Goal: Transaction & Acquisition: Purchase product/service

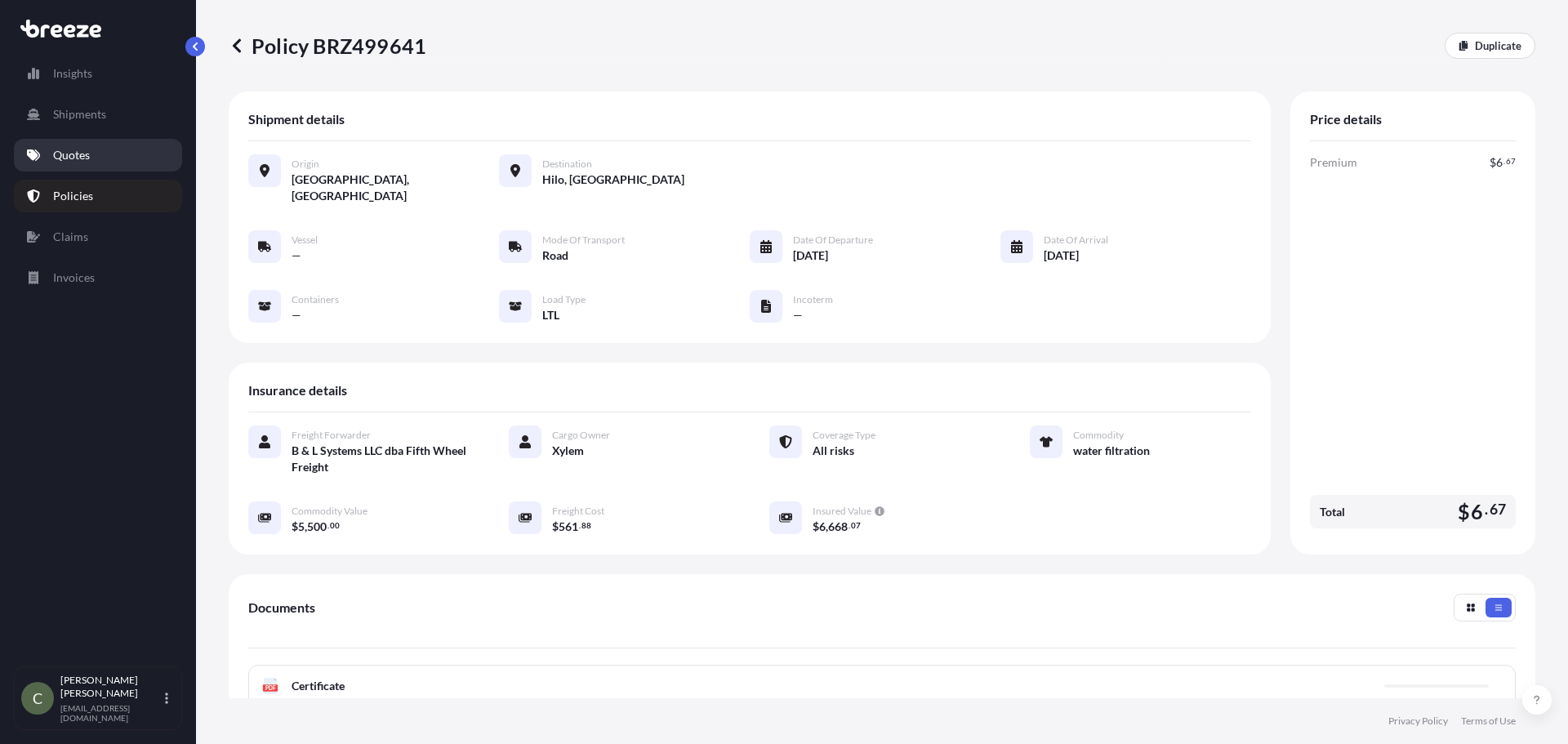
click at [79, 153] on p "Quotes" at bounding box center [72, 155] width 37 height 16
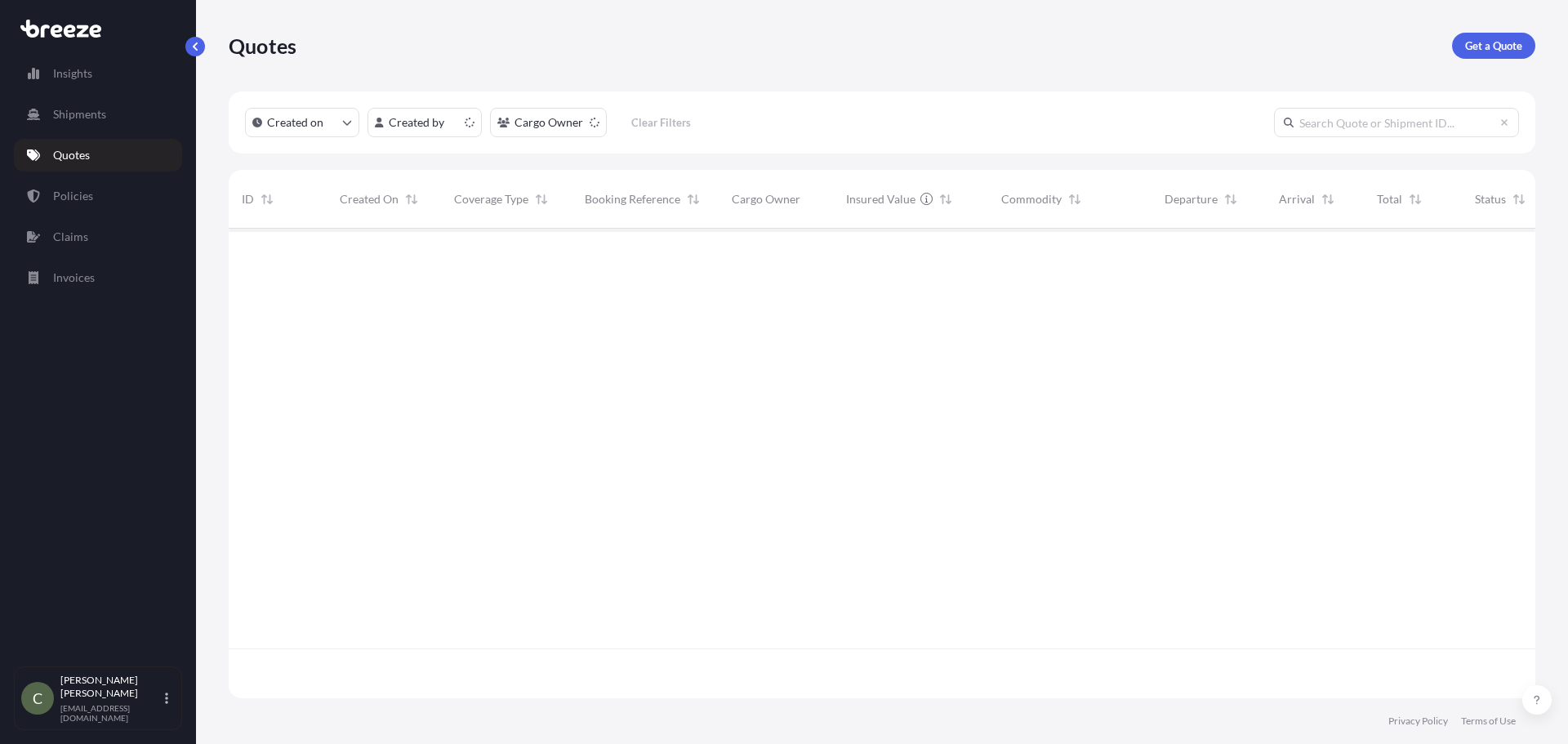
scroll to position [467, 1295]
click at [1489, 49] on p "Get a Quote" at bounding box center [1493, 46] width 57 height 16
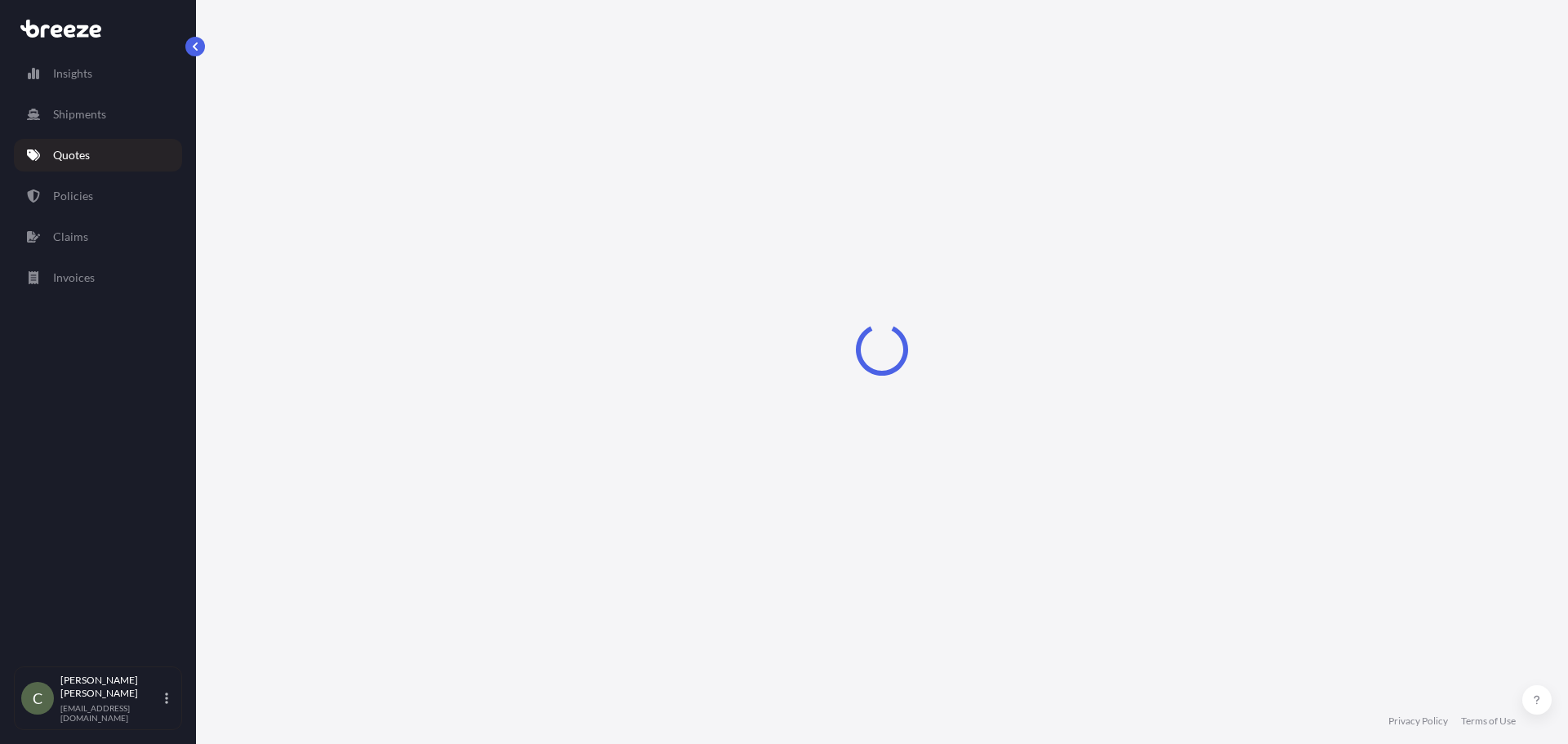
select select "Sea"
select select "1"
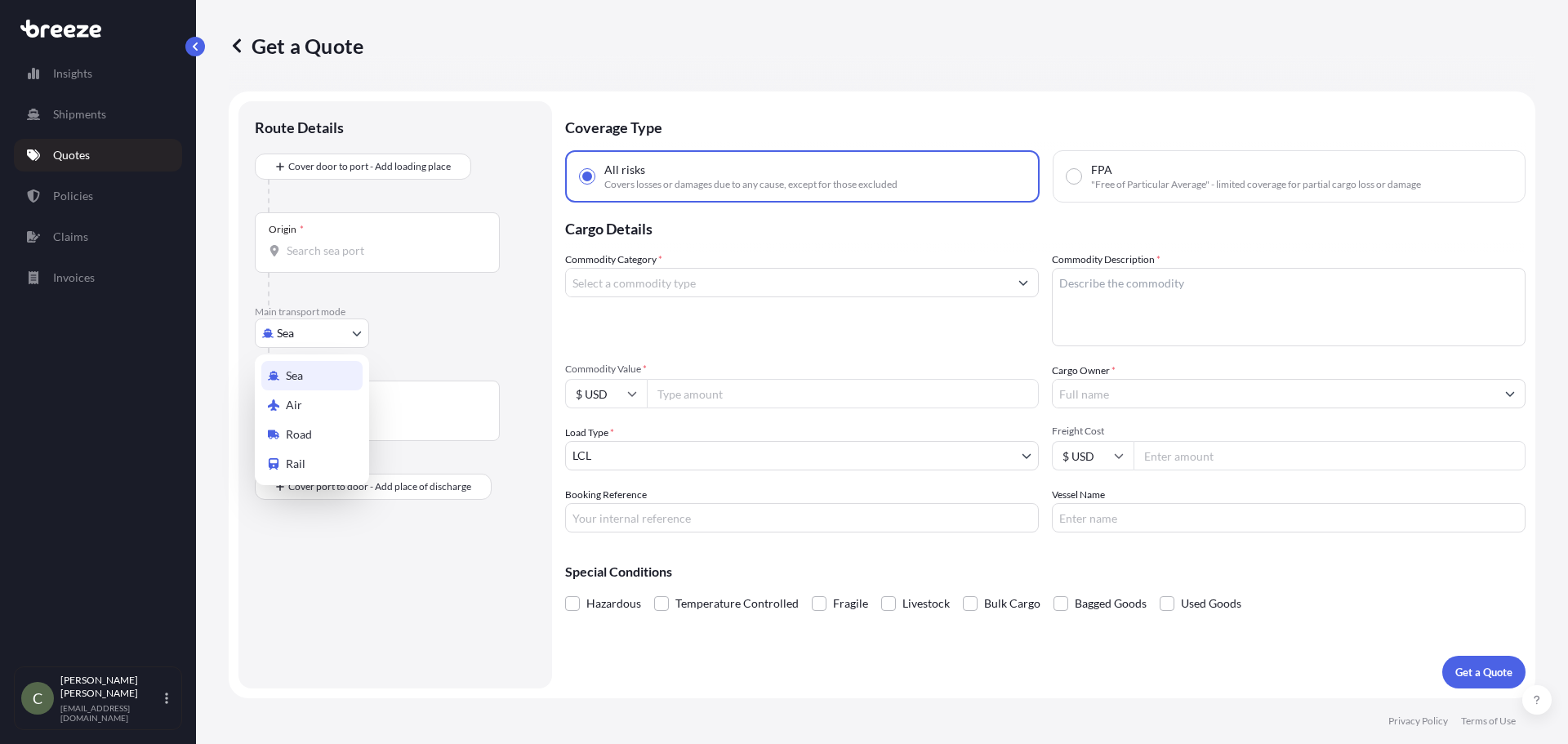
click at [325, 337] on body "Insights Shipments Quotes Policies Claims Invoices C [PERSON_NAME] [EMAIL_ADDRE…" at bounding box center [784, 372] width 1568 height 744
click at [305, 436] on span "Road" at bounding box center [299, 435] width 26 height 16
select select "Road"
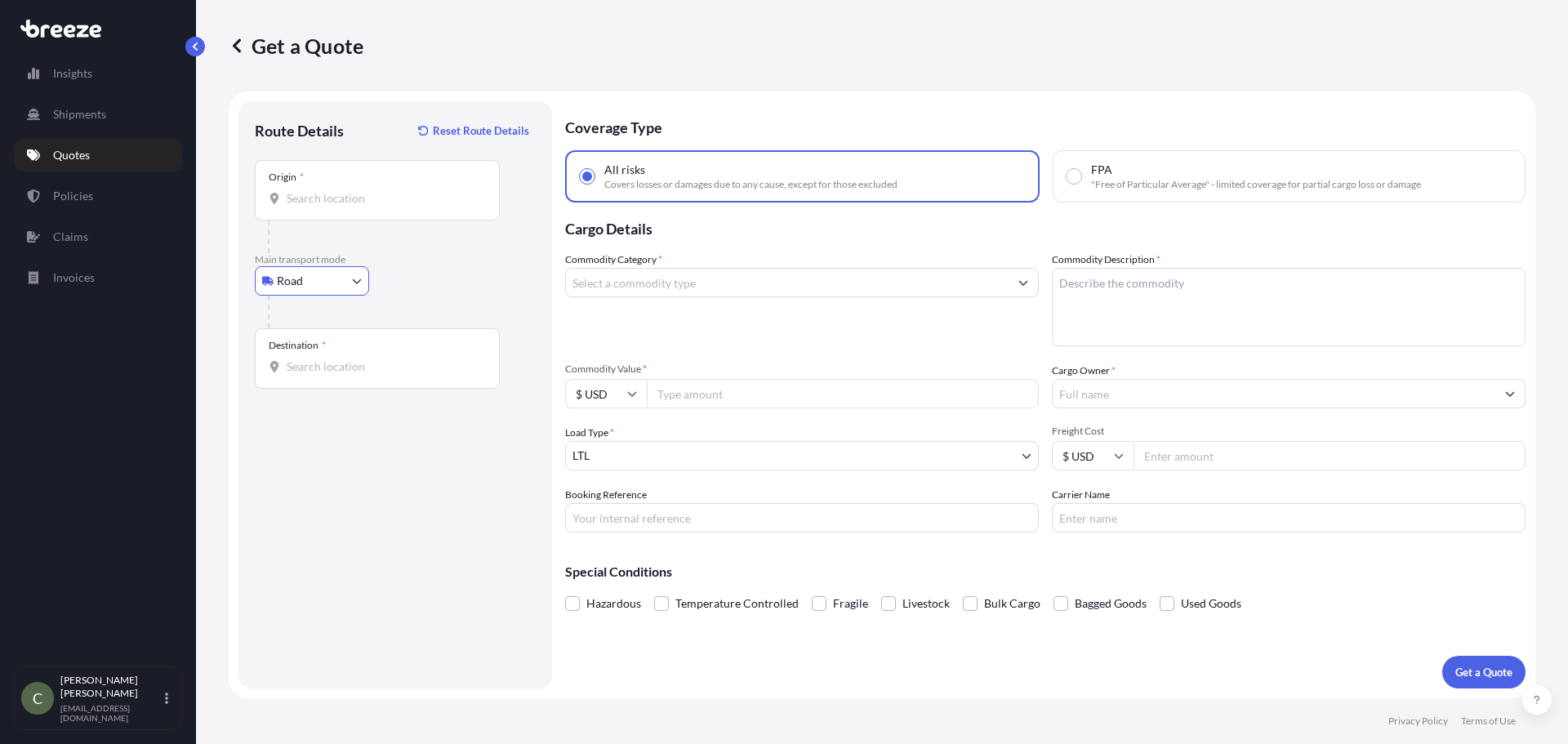
click at [338, 206] on input "Origin *" at bounding box center [383, 198] width 193 height 16
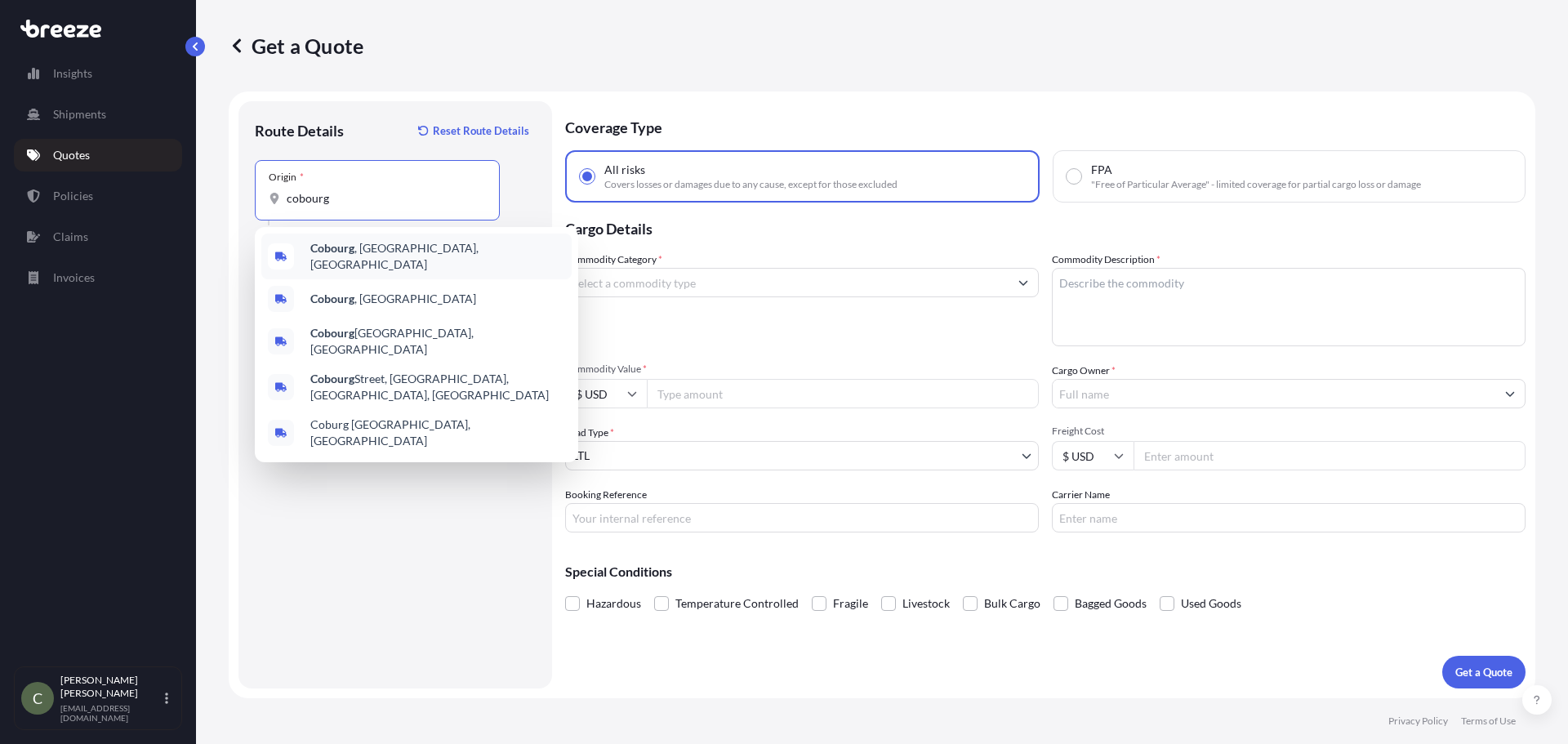
click at [337, 255] on b "Cobourg" at bounding box center [332, 247] width 44 height 14
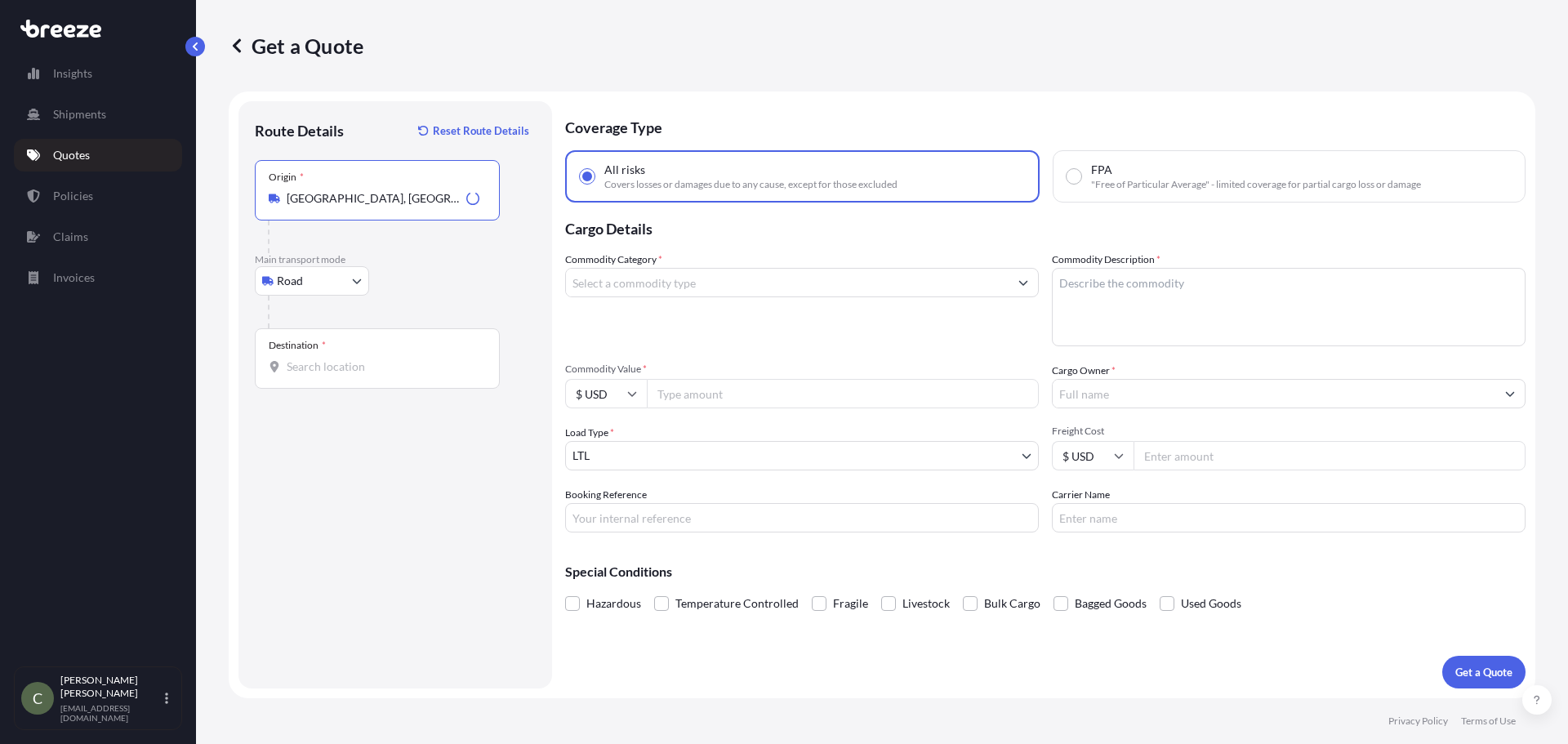
type input "[GEOGRAPHIC_DATA], [GEOGRAPHIC_DATA], [GEOGRAPHIC_DATA]"
click at [324, 375] on div "Destination *" at bounding box center [377, 359] width 245 height 60
click at [324, 375] on input "Destination *" at bounding box center [383, 367] width 193 height 16
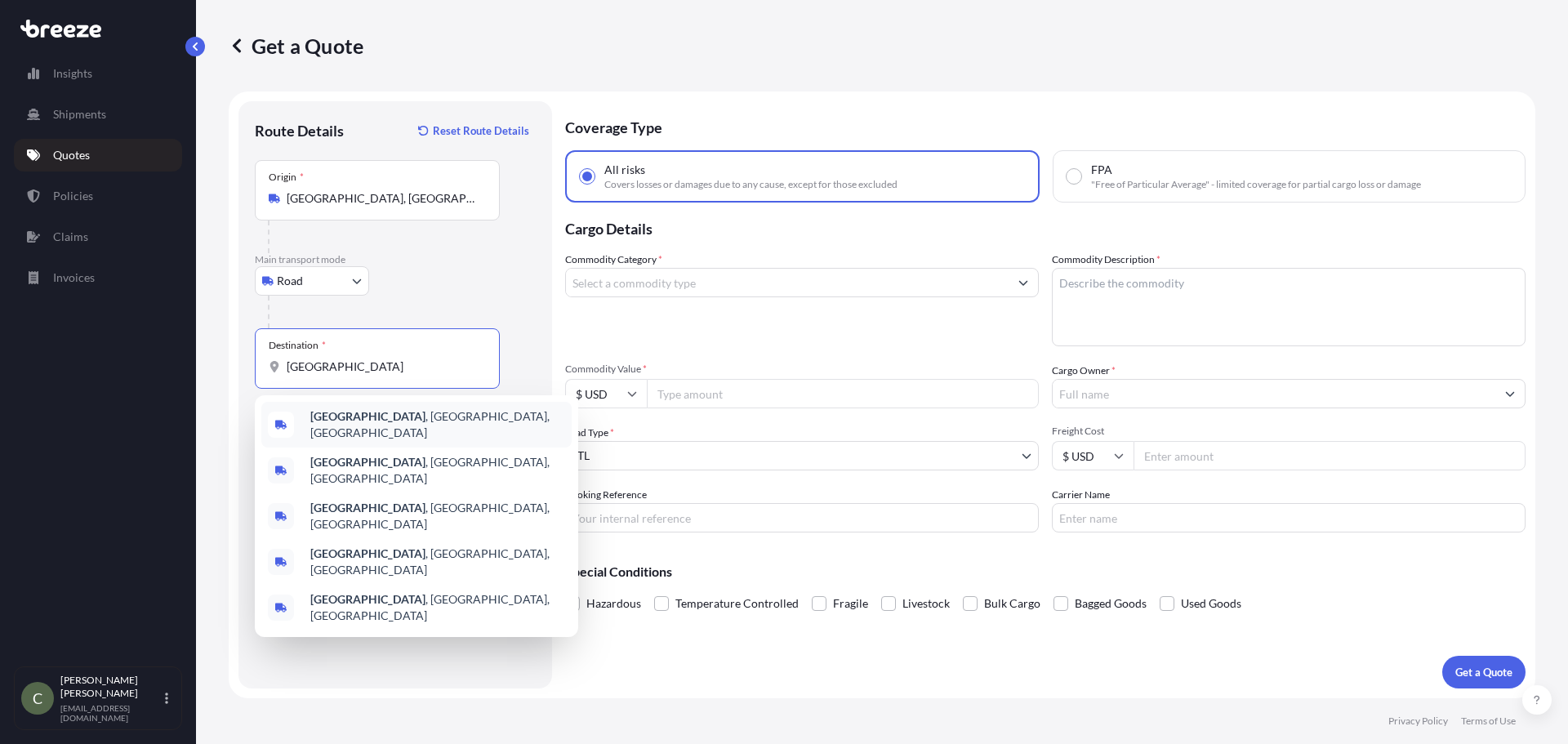
click at [385, 423] on b "[GEOGRAPHIC_DATA]" at bounding box center [368, 416] width 115 height 14
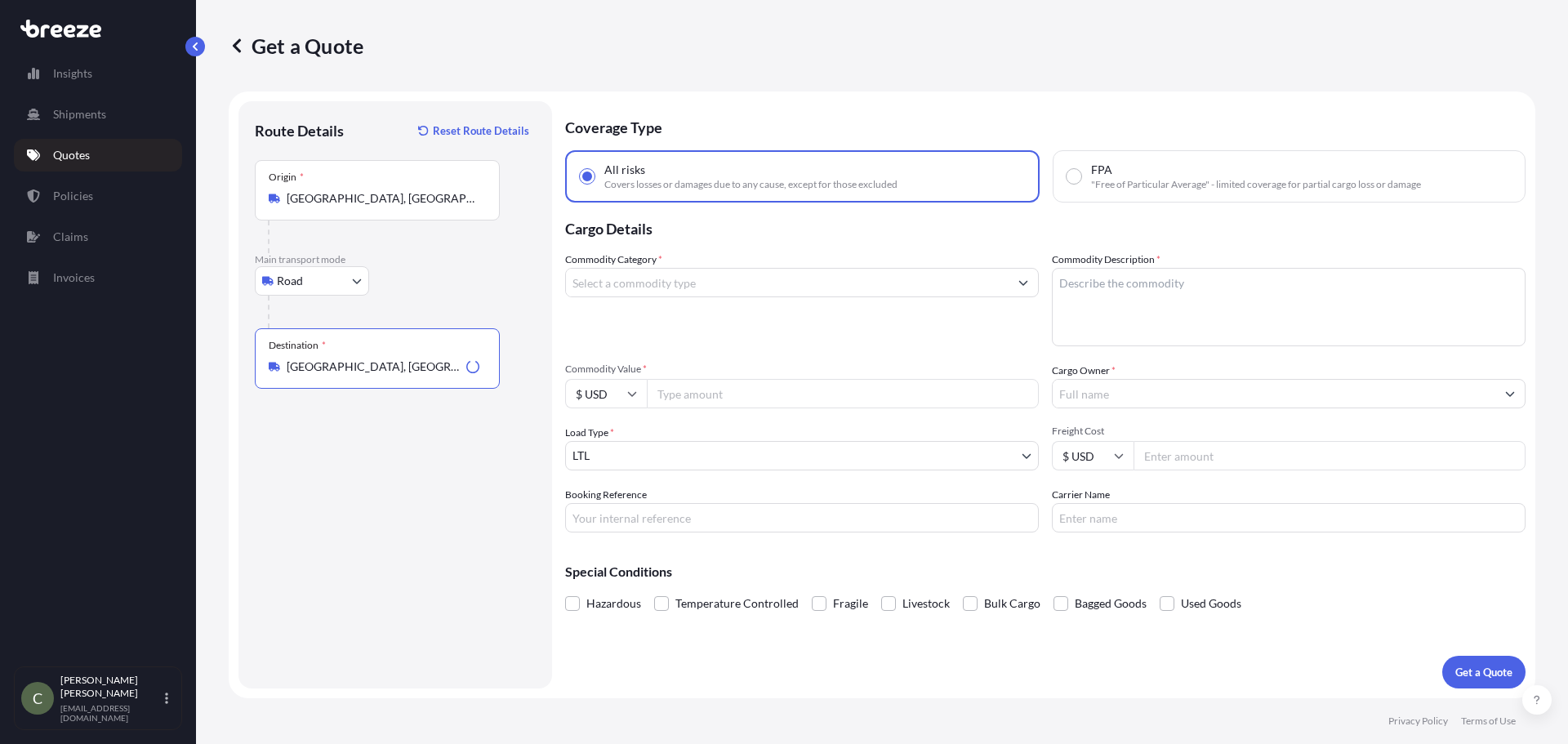
type input "[GEOGRAPHIC_DATA], [GEOGRAPHIC_DATA], [GEOGRAPHIC_DATA]"
click at [681, 285] on input "Commodity Category *" at bounding box center [787, 282] width 442 height 29
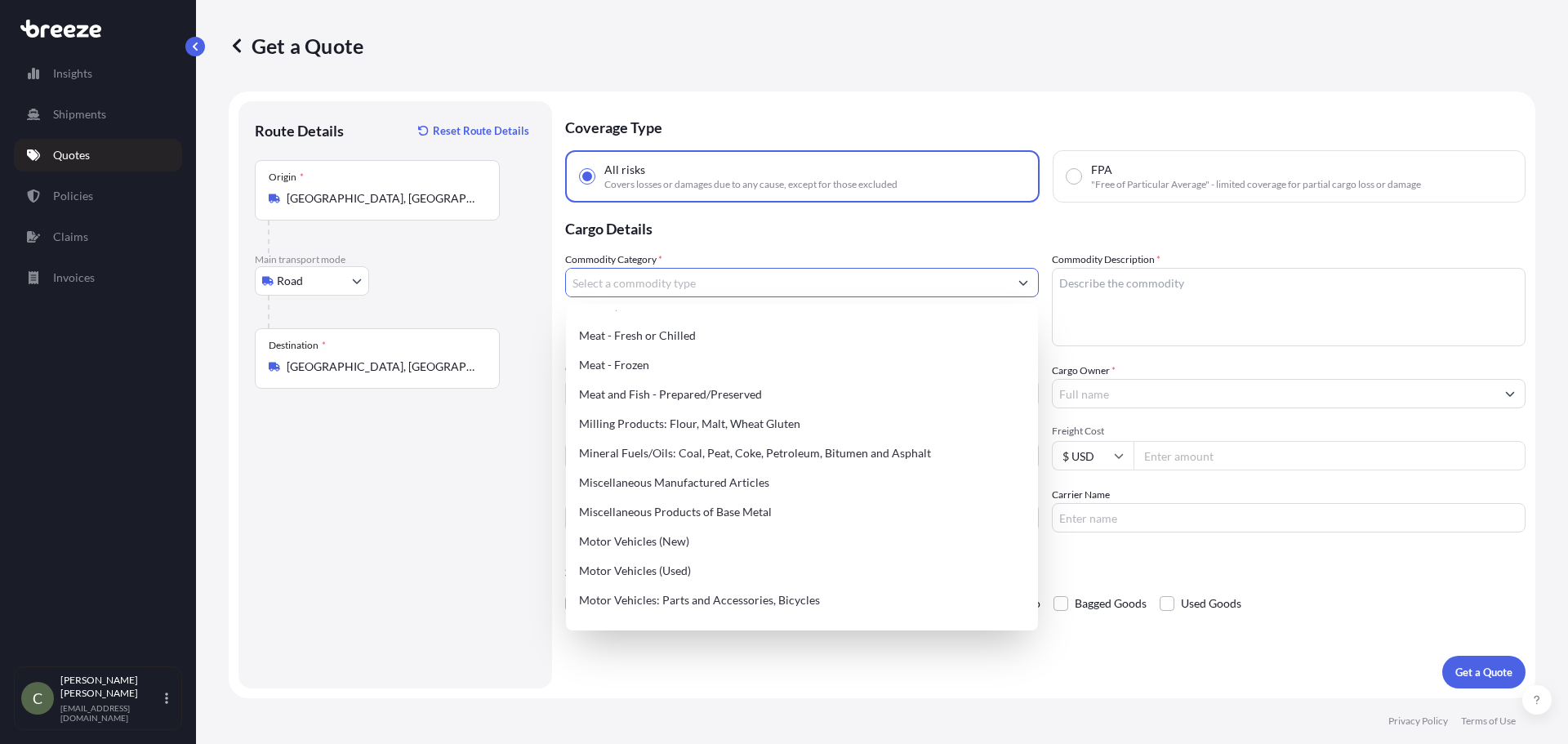
scroll to position [2206, 0]
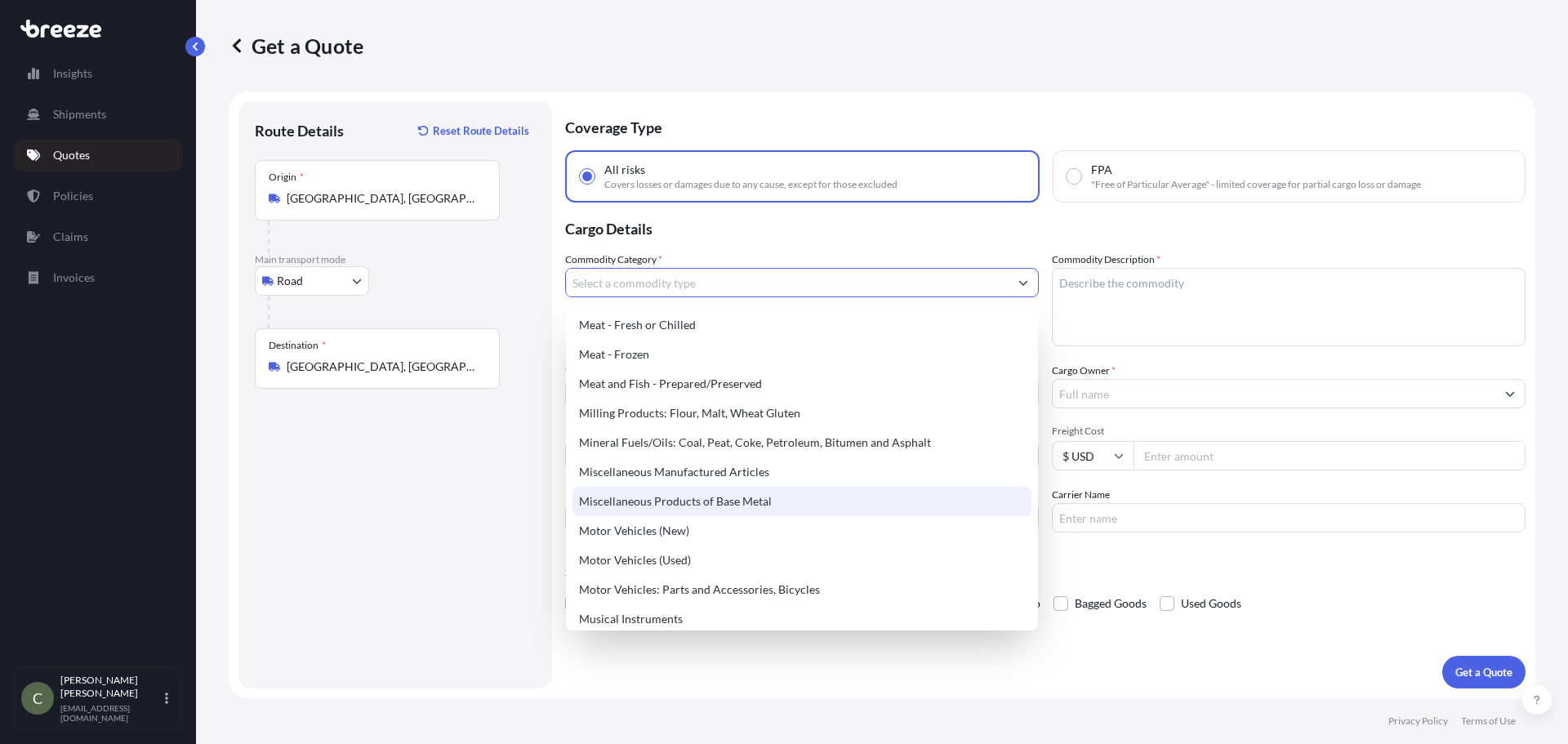
click at [714, 502] on div "Miscellaneous Products of Base Metal" at bounding box center [801, 501] width 459 height 29
type input "Miscellaneous Products of Base Metal"
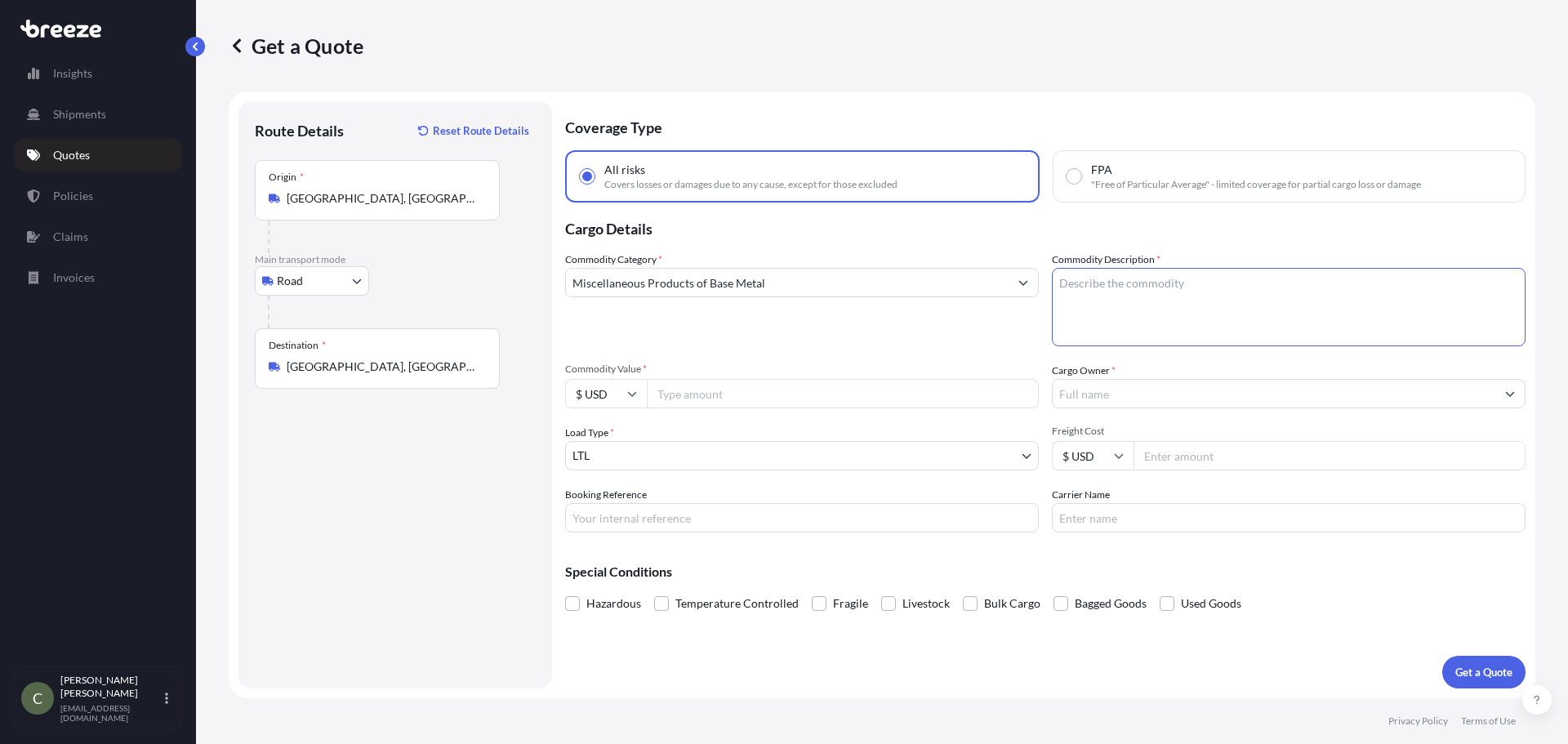
click at [1163, 276] on textarea "Commodity Description *" at bounding box center [1289, 307] width 473 height 79
type textarea "conveying products"
click at [889, 406] on div "Commodity Category * Miscellaneous Products of Base Metal Commodity Description…" at bounding box center [1045, 392] width 960 height 281
click at [856, 397] on input "Commodity Value *" at bounding box center [843, 394] width 392 height 29
type input "4923"
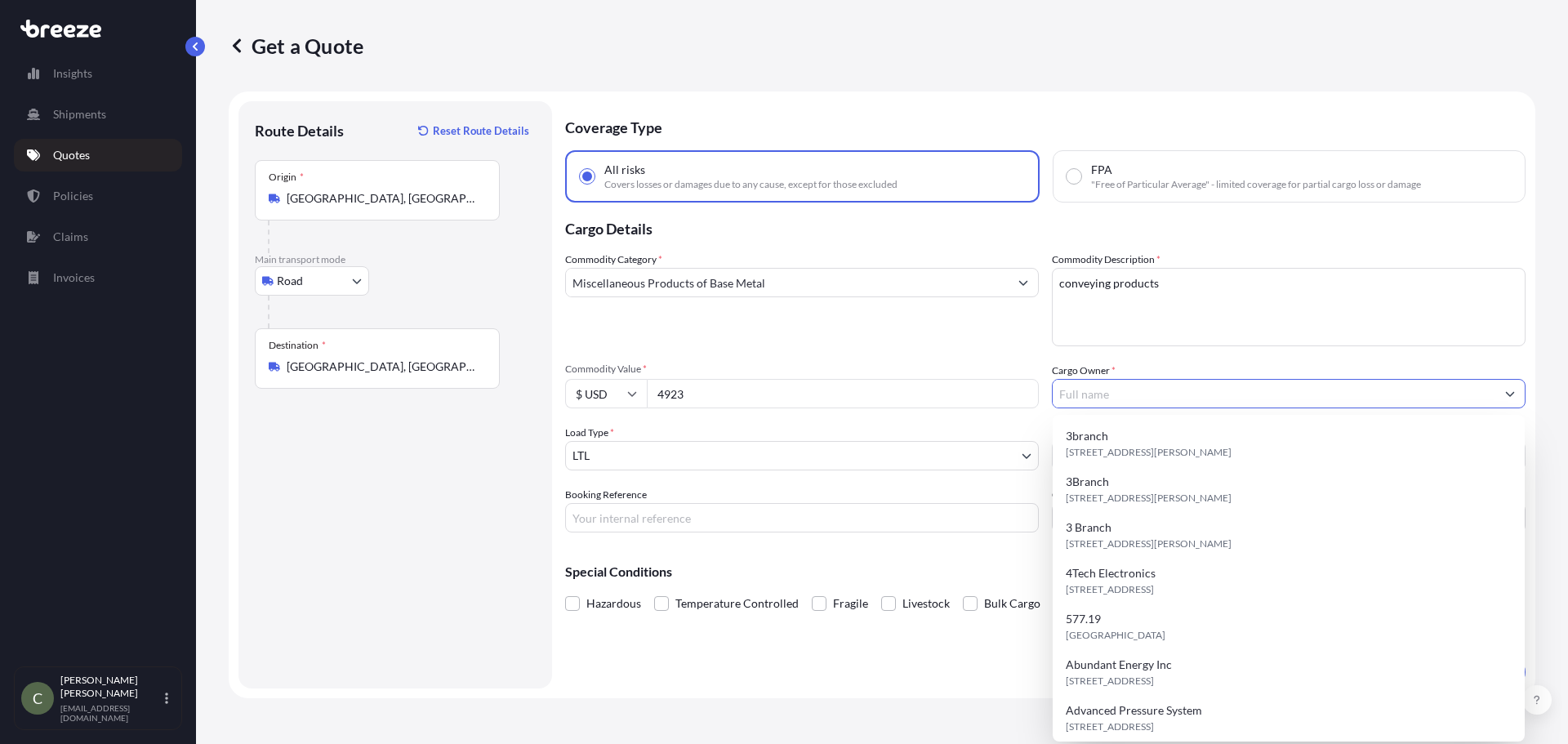
click at [1082, 401] on input "Cargo Owner *" at bounding box center [1273, 394] width 442 height 29
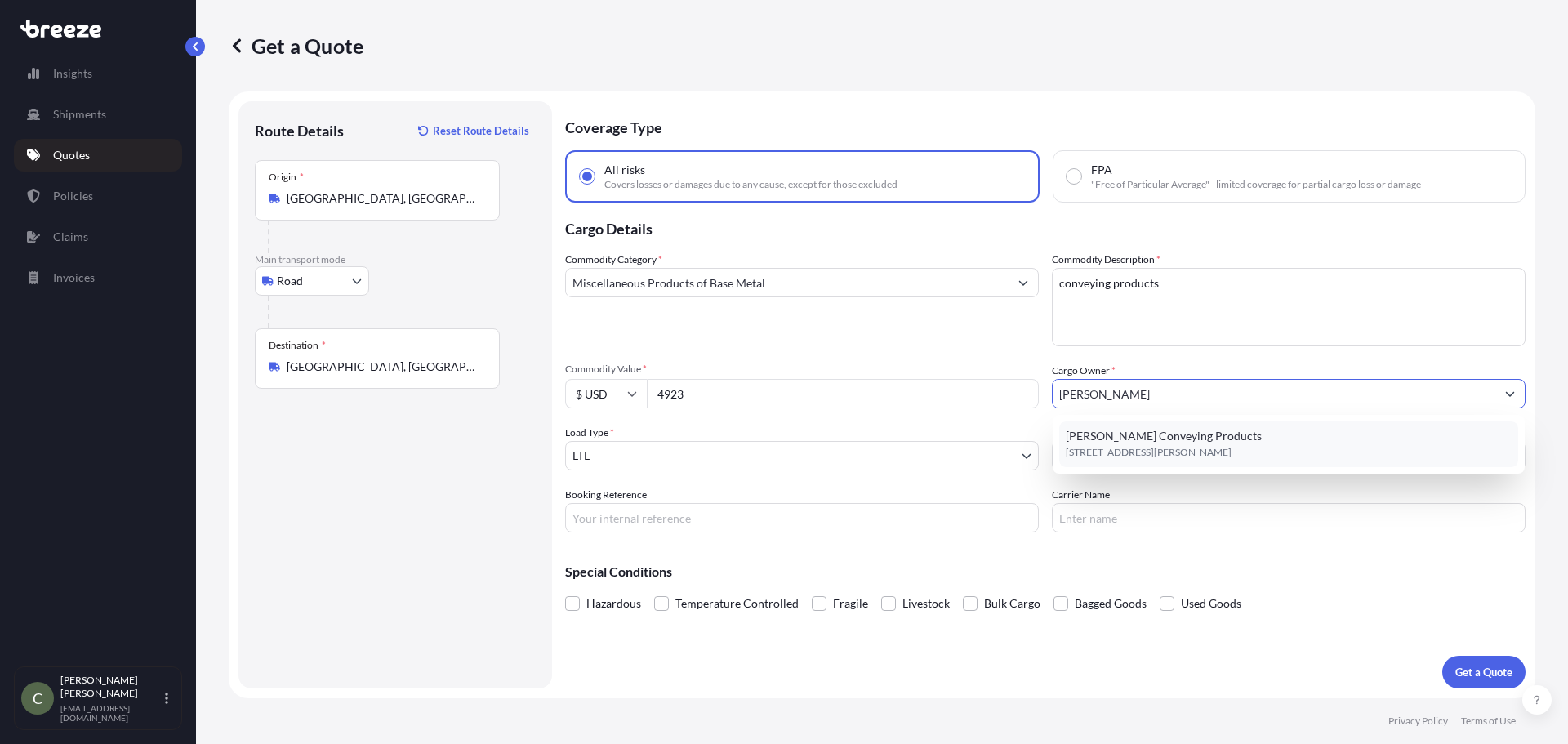
click at [1111, 444] on span "[STREET_ADDRESS][PERSON_NAME]" at bounding box center [1148, 452] width 166 height 16
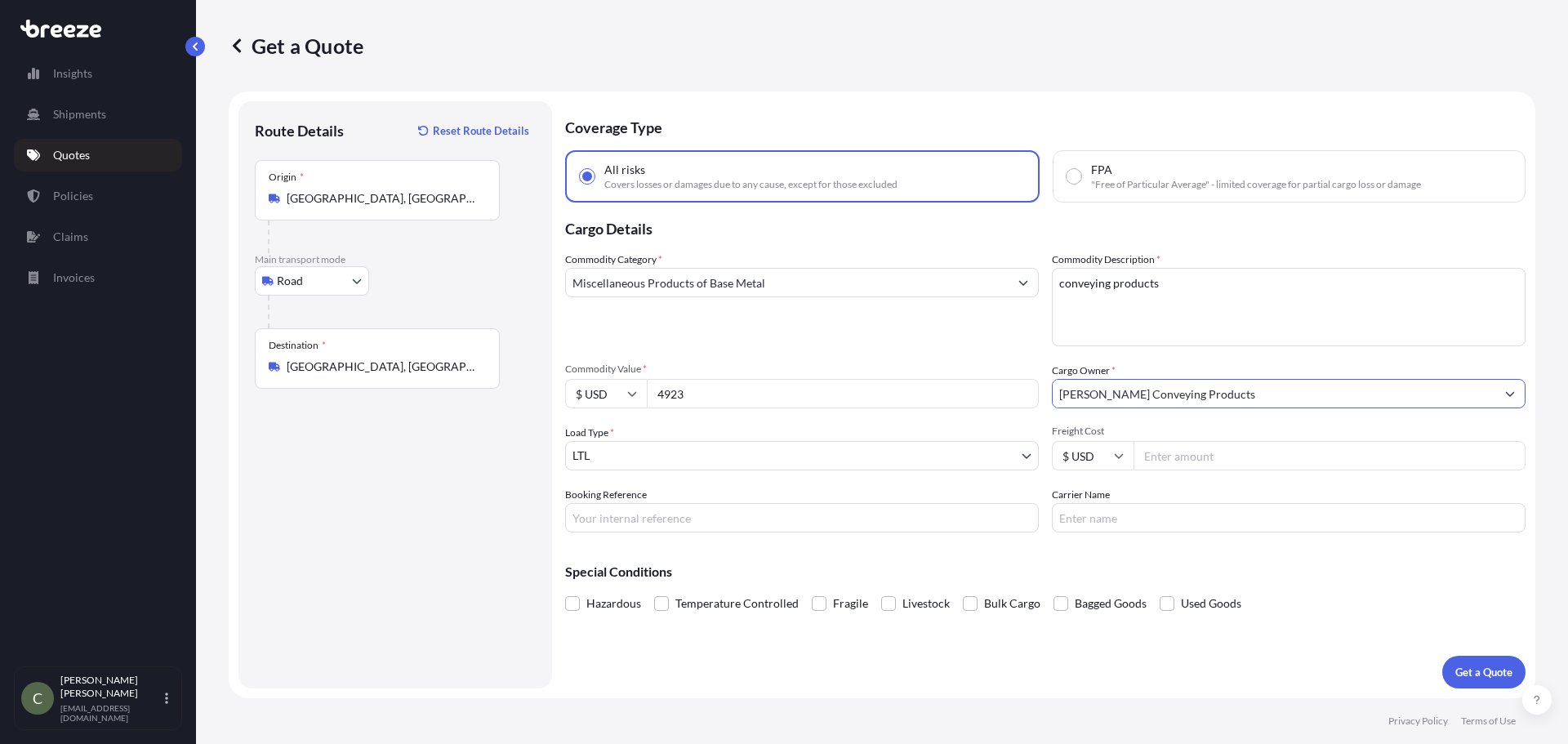
type input "[PERSON_NAME] Conveying Products"
click at [1158, 459] on input "Freight Cost" at bounding box center [1329, 456] width 392 height 29
type input "372.17"
click at [1442, 656] on button "Get a Quote" at bounding box center [1484, 672] width 83 height 33
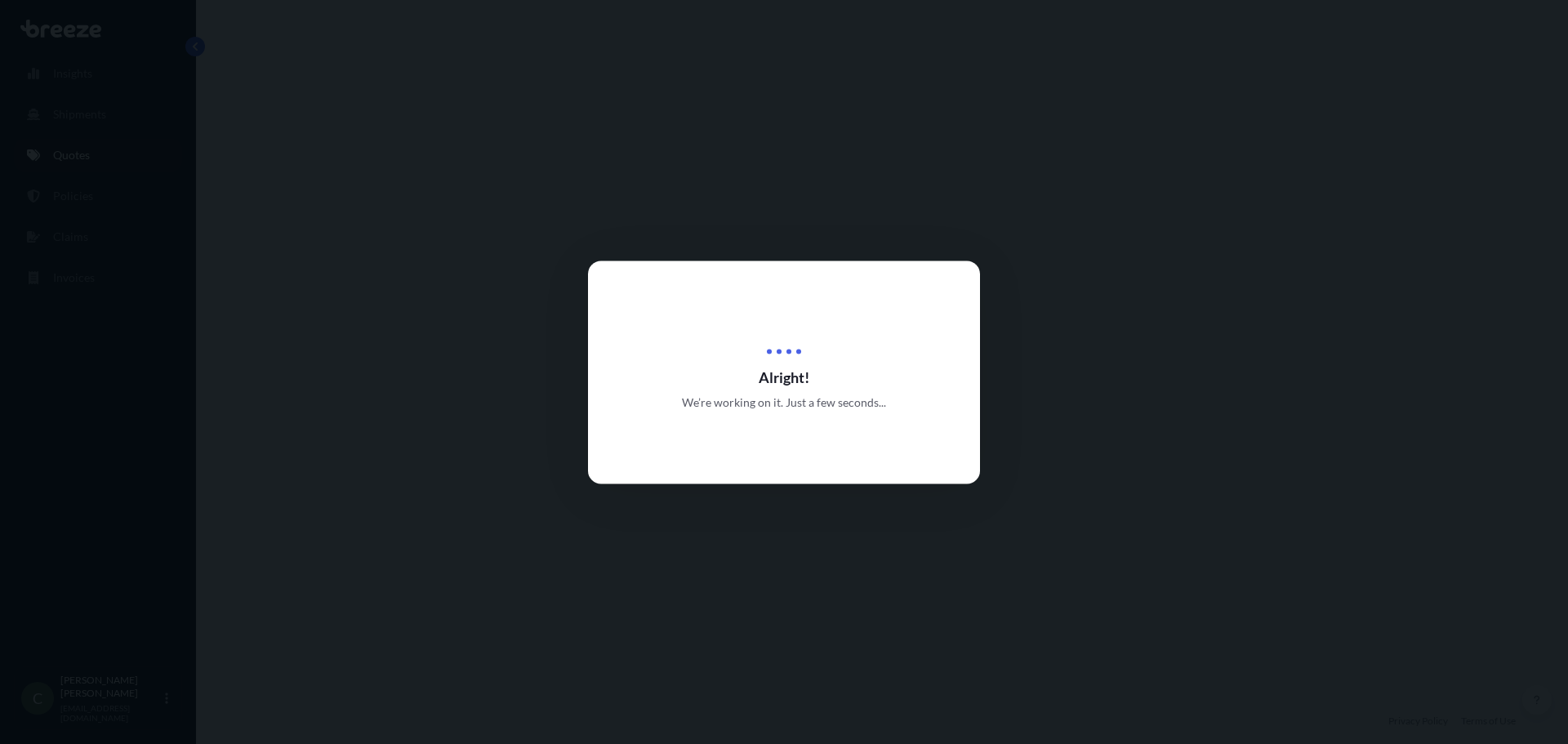
select select "Road"
select select "1"
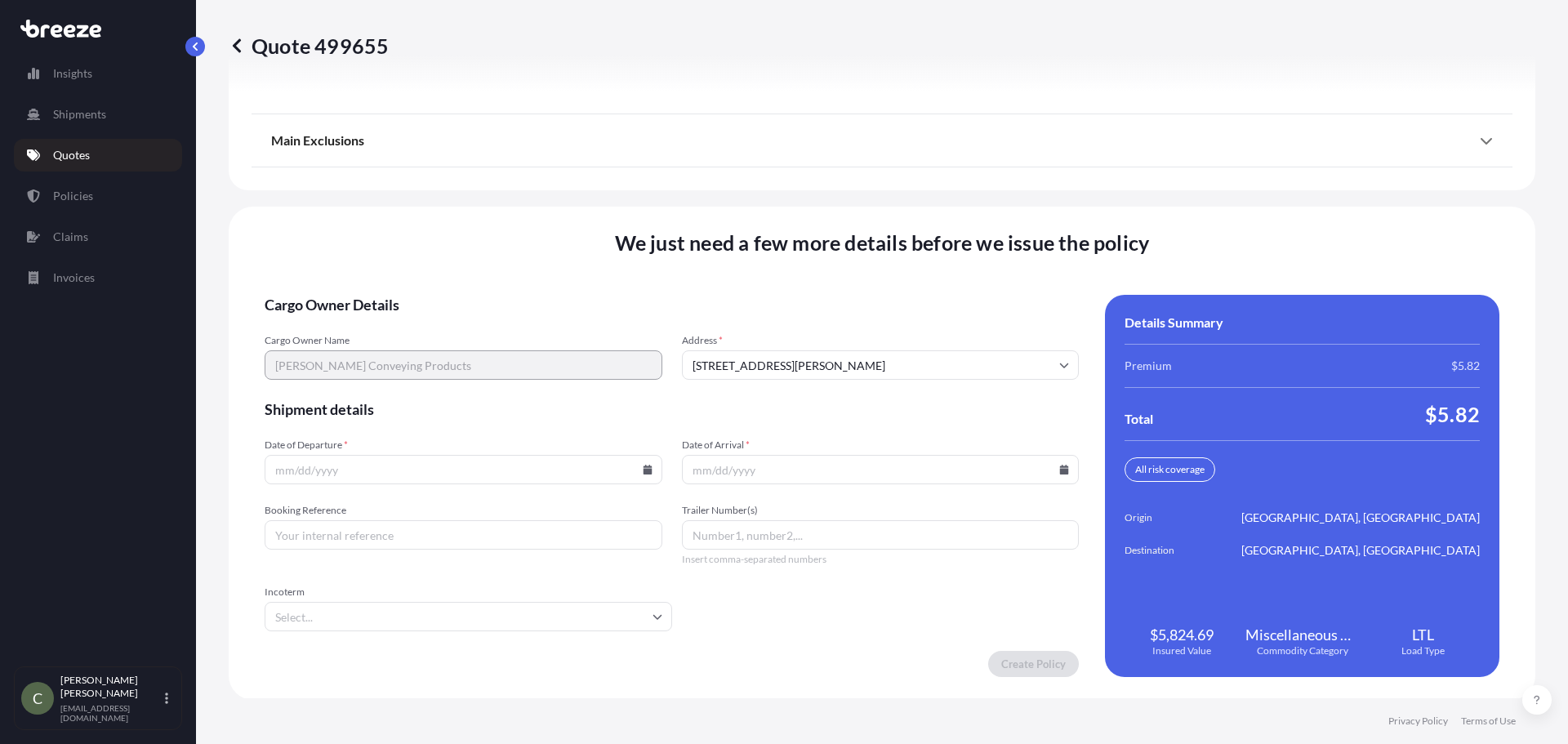
scroll to position [2108, 0]
click at [639, 473] on input "Date of Departure *" at bounding box center [464, 468] width 398 height 29
click at [649, 469] on input "Date of Departure *" at bounding box center [464, 468] width 398 height 29
click at [643, 469] on icon at bounding box center [647, 468] width 9 height 10
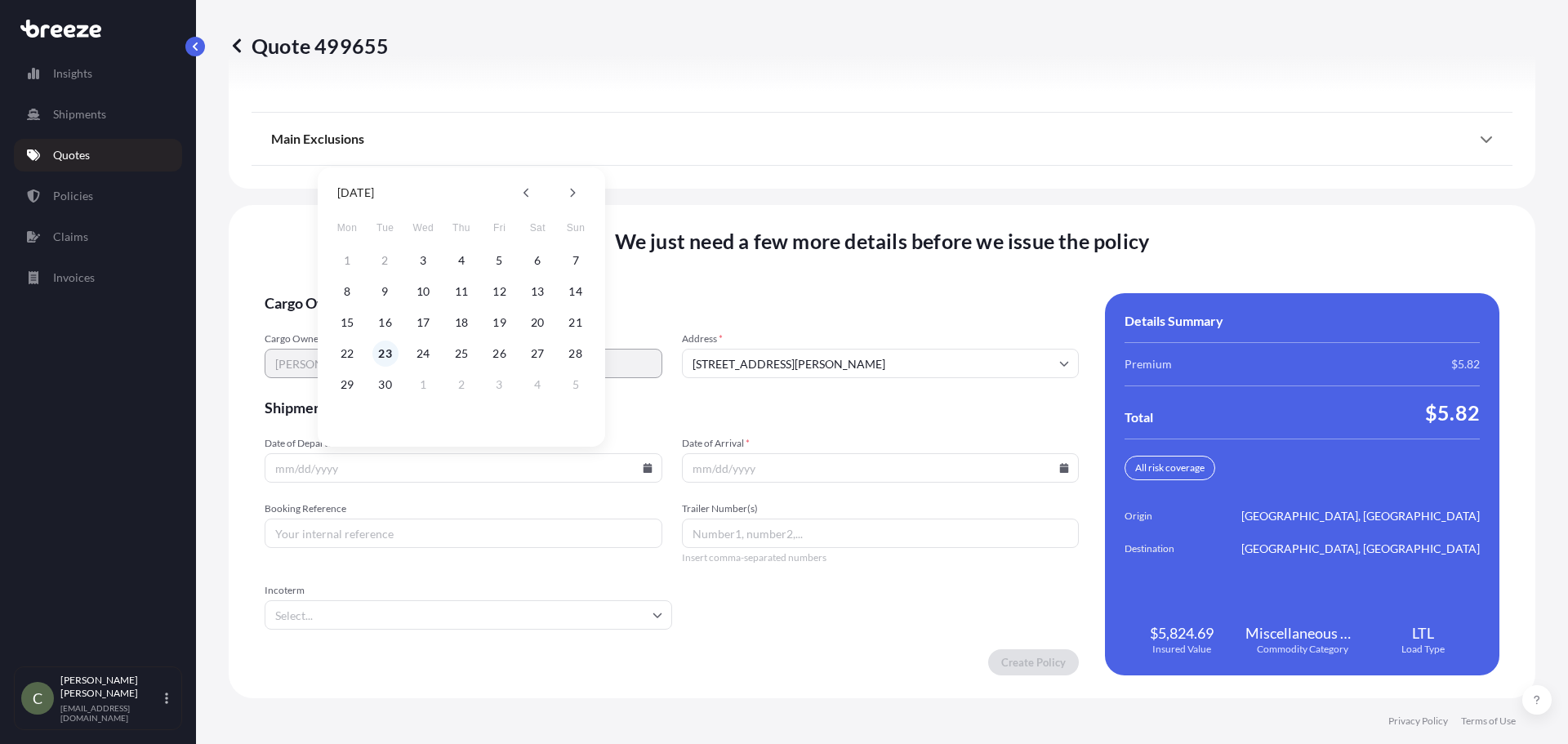
click at [384, 353] on button "23" at bounding box center [385, 353] width 26 height 26
type input "[DATE]"
click at [1060, 468] on icon at bounding box center [1064, 468] width 9 height 10
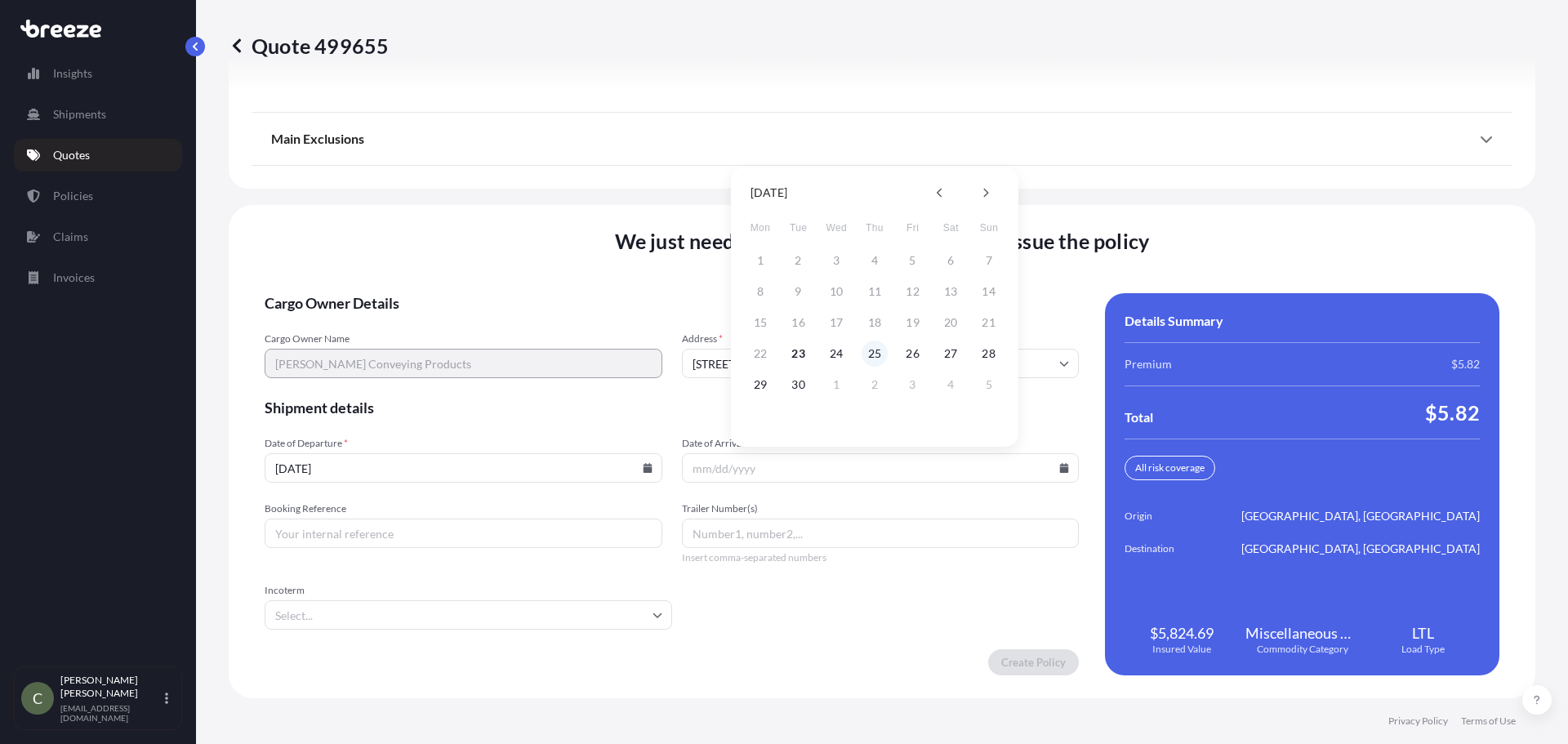
click at [877, 351] on button "25" at bounding box center [874, 353] width 26 height 26
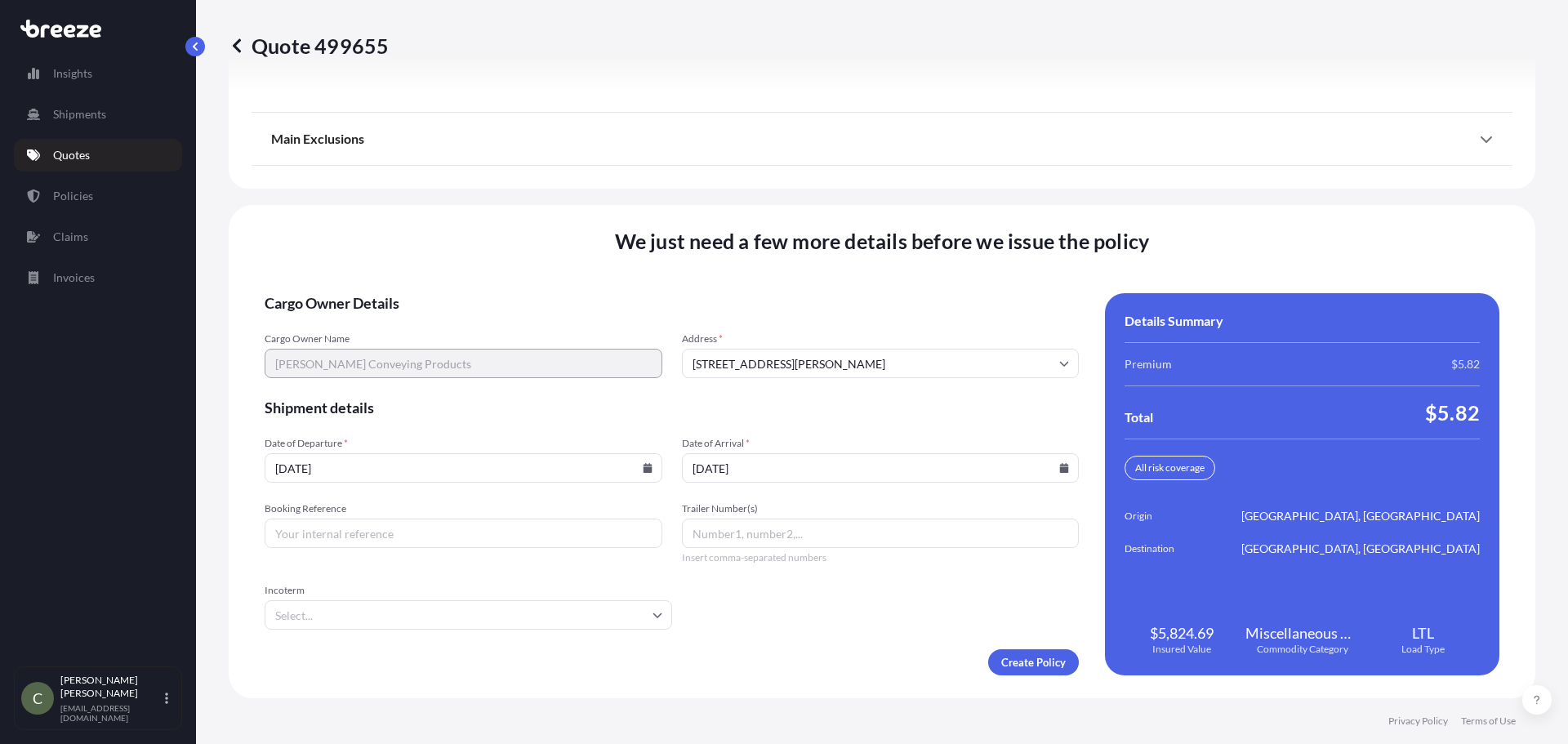
type input "[DATE]"
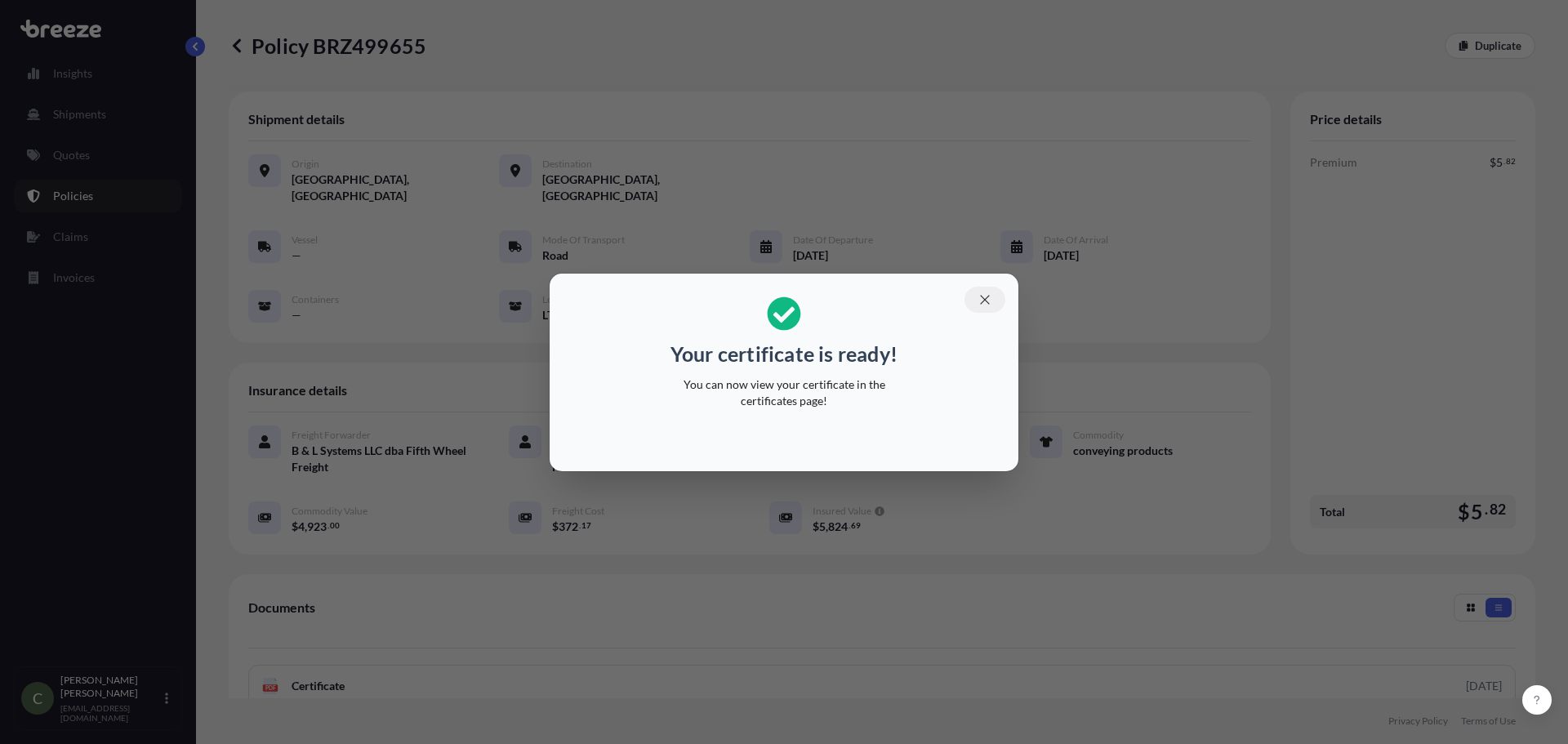
click at [979, 295] on icon "button" at bounding box center [984, 299] width 15 height 15
